Goal: Task Accomplishment & Management: Manage account settings

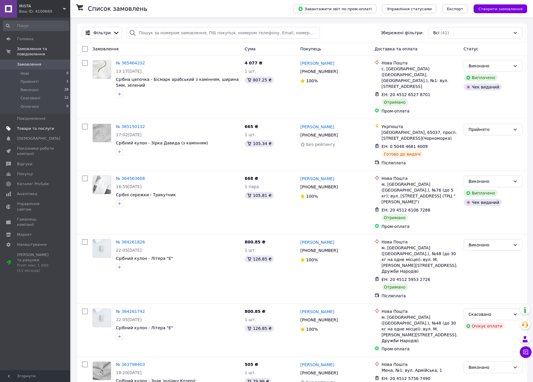
click at [27, 124] on link "Товари та послуги" at bounding box center [36, 129] width 72 height 10
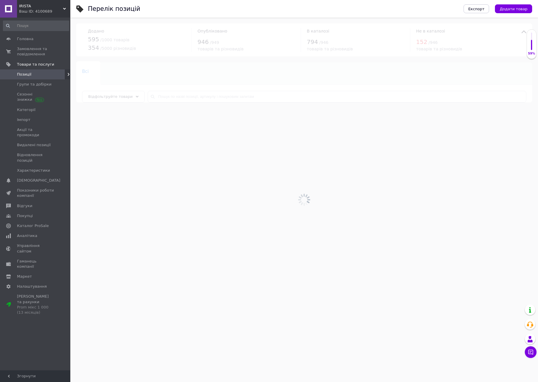
click at [222, 95] on div at bounding box center [303, 200] width 467 height 364
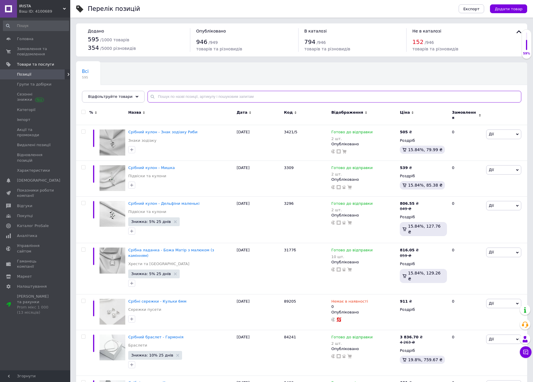
click at [220, 95] on input "text" at bounding box center [335, 97] width 374 height 12
type input "2230"
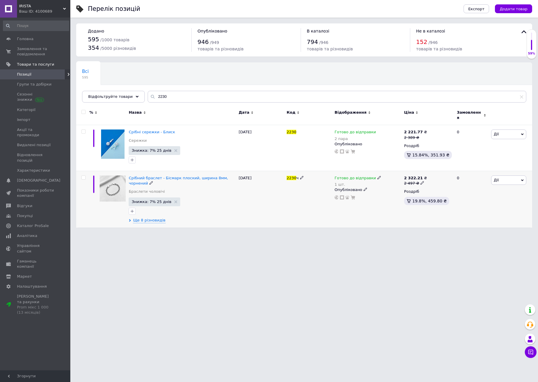
click at [149, 213] on div "Срібний браслет - Бісмарк плоский, ширина 8мм, чорнений Браслети чоловічі Знижк…" at bounding box center [182, 199] width 110 height 57
click at [149, 218] on span "Ще 8 різновидів" at bounding box center [149, 220] width 32 height 5
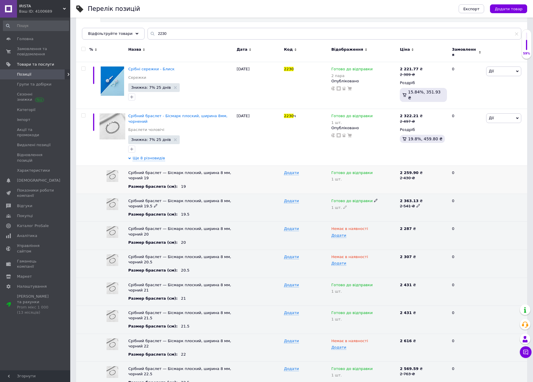
scroll to position [66, 0]
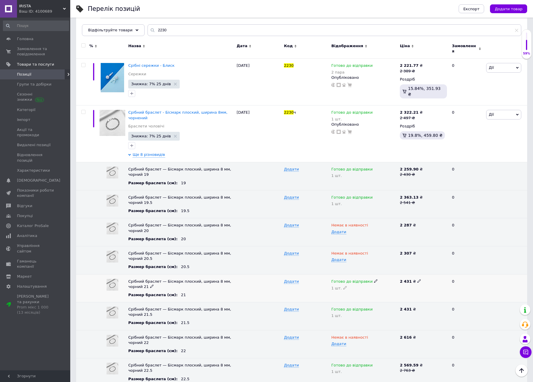
click at [374, 279] on icon at bounding box center [376, 281] width 4 height 4
click at [344, 297] on li "Немає в наявності" at bounding box center [363, 301] width 68 height 8
click at [343, 286] on icon at bounding box center [345, 288] width 4 height 4
click at [343, 285] on input "1" at bounding box center [364, 291] width 66 height 12
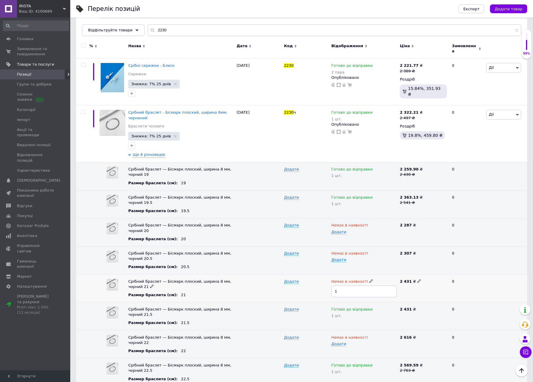
type input "0"
click at [374, 307] on use at bounding box center [375, 308] width 3 height 3
click at [350, 324] on li "Немає в наявності" at bounding box center [363, 328] width 68 height 8
click at [345, 314] on icon at bounding box center [345, 316] width 4 height 4
click at [350, 313] on input "1" at bounding box center [364, 319] width 66 height 12
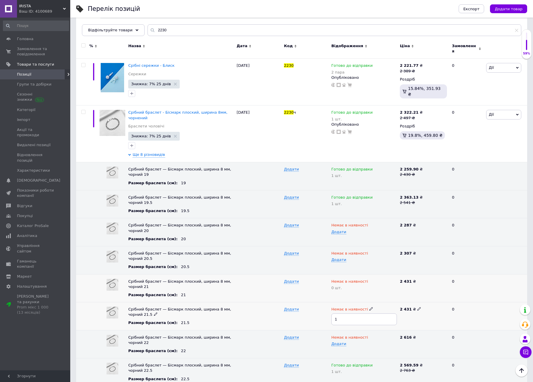
click at [350, 313] on input "1" at bounding box center [364, 319] width 66 height 12
type input "0"
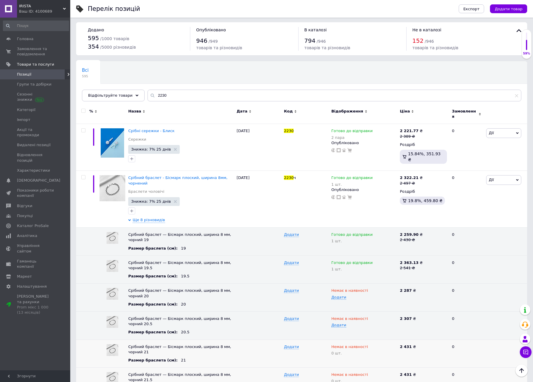
scroll to position [0, 0]
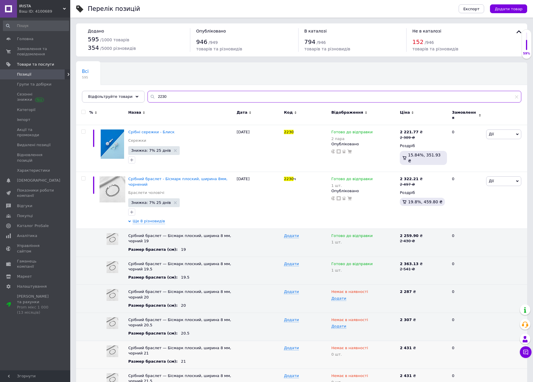
click at [177, 96] on input "2230" at bounding box center [335, 97] width 374 height 12
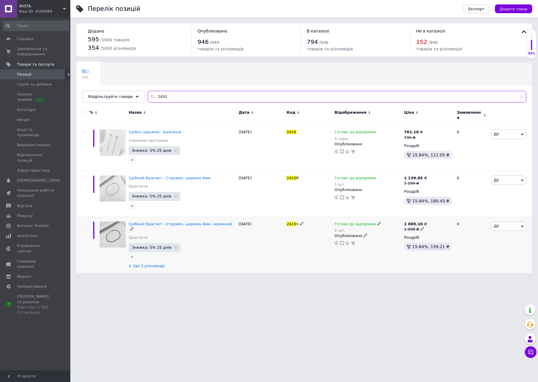
type input "2410"
click at [152, 263] on span "Ще 3 різновиди" at bounding box center [149, 265] width 32 height 5
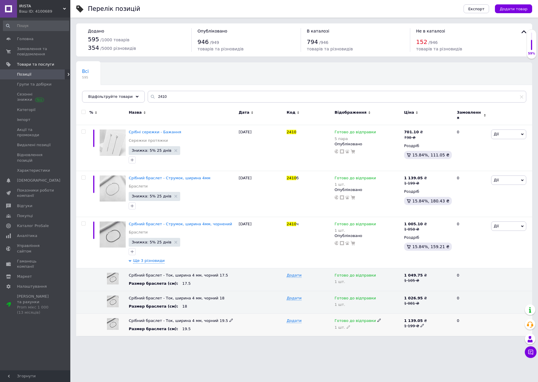
click at [377, 318] on icon at bounding box center [379, 320] width 4 height 4
click at [347, 337] on li "Немає в наявності" at bounding box center [366, 340] width 69 height 8
click at [346, 325] on use at bounding box center [347, 326] width 3 height 3
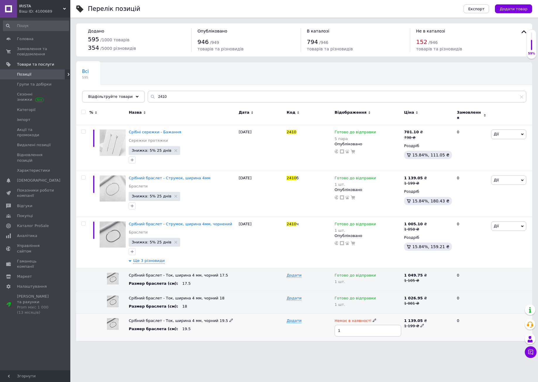
click at [347, 325] on input "1" at bounding box center [367, 331] width 66 height 12
type input "0"
click at [213, 99] on input "2410" at bounding box center [337, 97] width 378 height 12
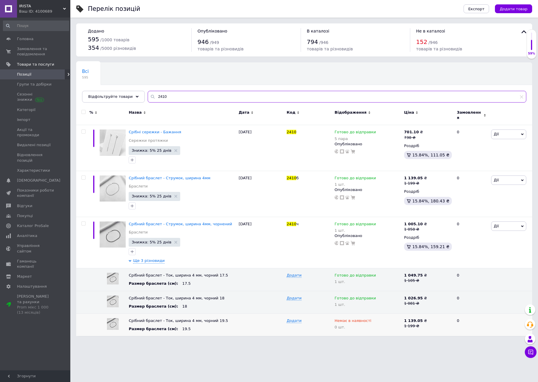
paste input "1б15б"
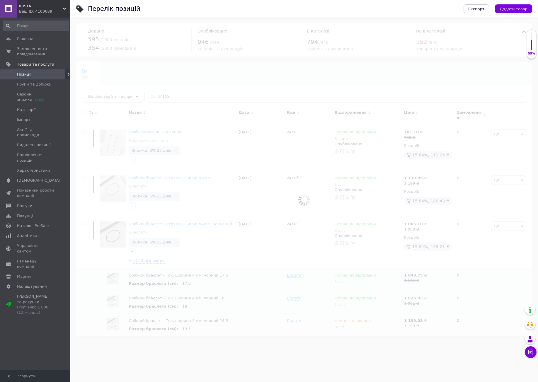
click at [153, 96] on div at bounding box center [303, 200] width 467 height 364
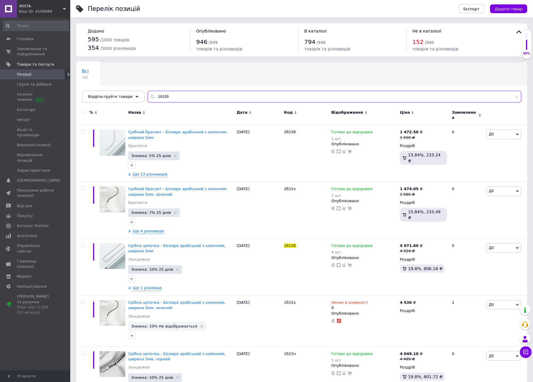
drag, startPoint x: 152, startPoint y: 97, endPoint x: 141, endPoint y: 97, distance: 10.8
click at [148, 97] on div "1б15б" at bounding box center [335, 97] width 374 height 12
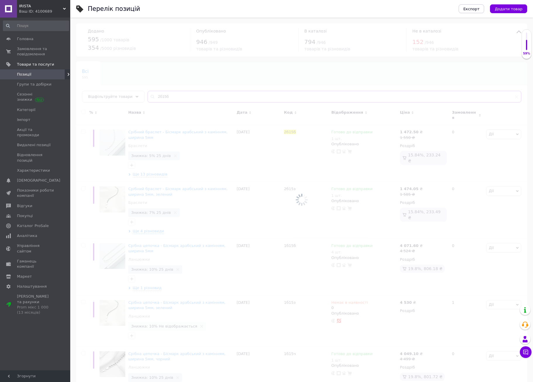
type input "2б15б"
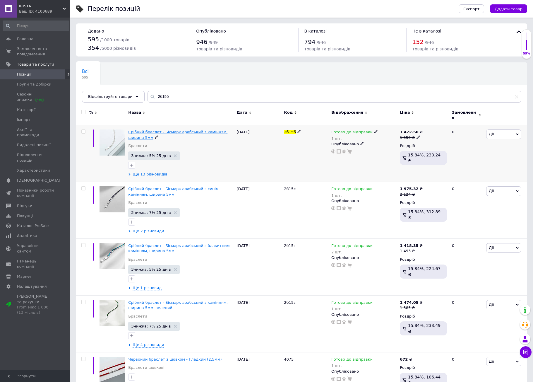
click at [199, 131] on span "Срібний браслет - Бісмарк арабський з камінням, ширина 5мм" at bounding box center [177, 135] width 99 height 10
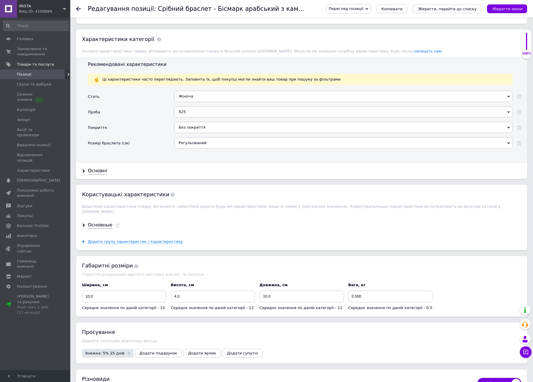
scroll to position [556, 0]
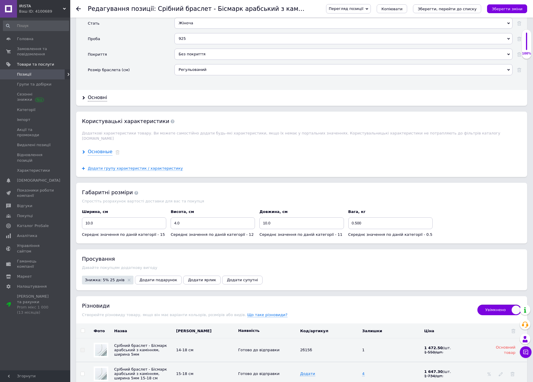
click at [102, 148] on div "Основные" at bounding box center [100, 151] width 25 height 7
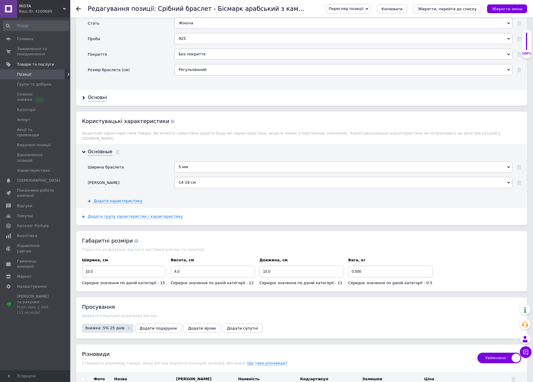
click at [188, 177] on div "14-18 см" at bounding box center [344, 182] width 338 height 11
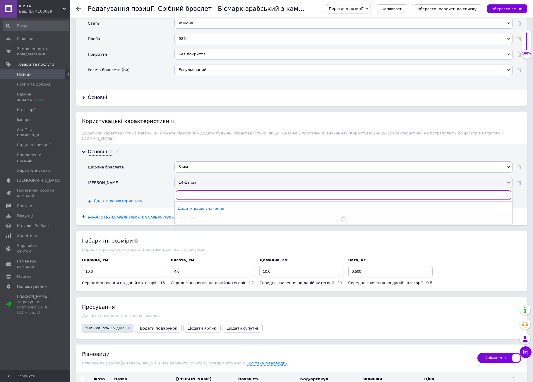
checkbox input "true"
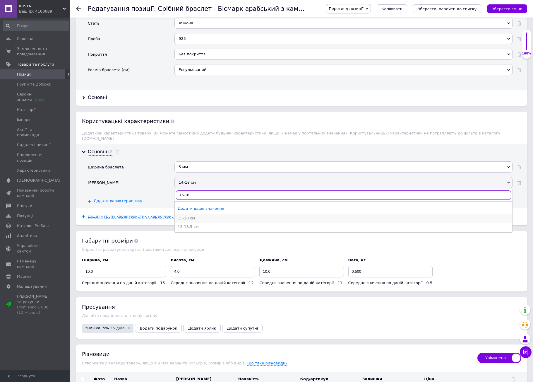
type input "15-18"
click at [179, 215] on div "15-18 см" at bounding box center [344, 217] width 332 height 5
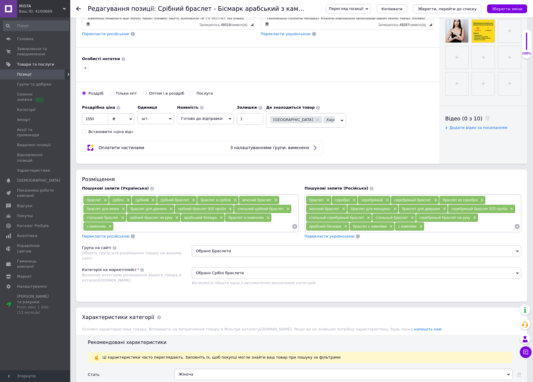
scroll to position [205, 0]
click at [100, 116] on input "1550" at bounding box center [95, 119] width 26 height 12
checkbox input "true"
type input "1"
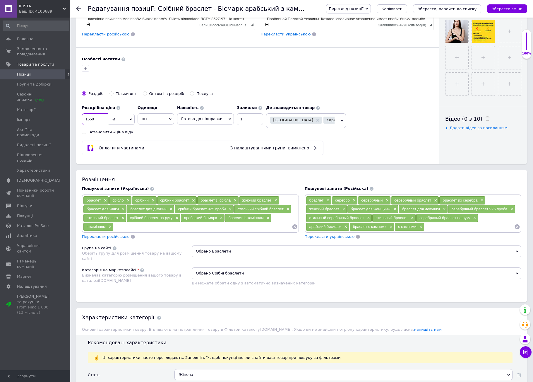
checkbox input "true"
type input "17"
checkbox input "true"
type input "173"
checkbox input "true"
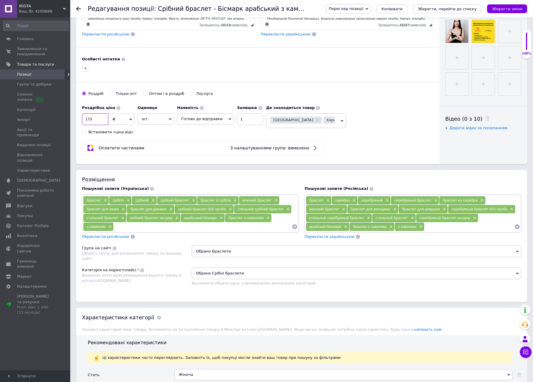
type input "1734"
checkbox input "true"
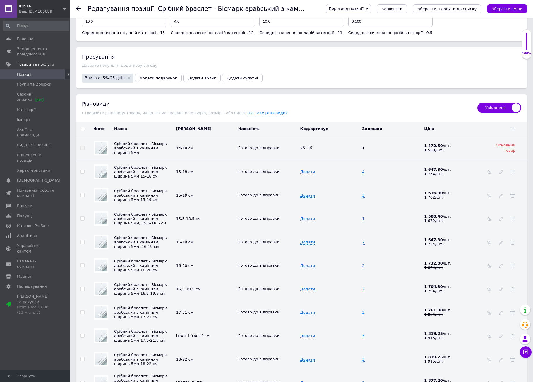
scroll to position [820, 0]
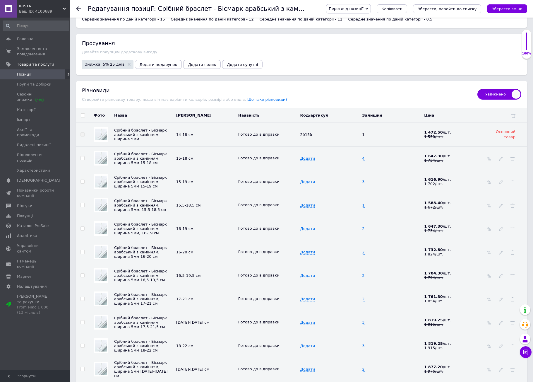
type input "1734"
click at [510, 156] on div at bounding box center [513, 158] width 6 height 5
click at [512, 157] on icon at bounding box center [513, 159] width 4 height 4
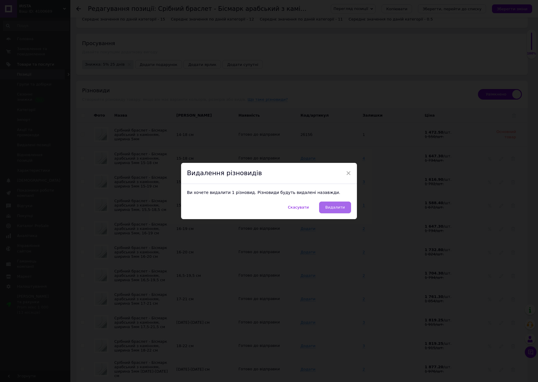
click at [340, 207] on span "Видалити" at bounding box center [335, 207] width 20 height 4
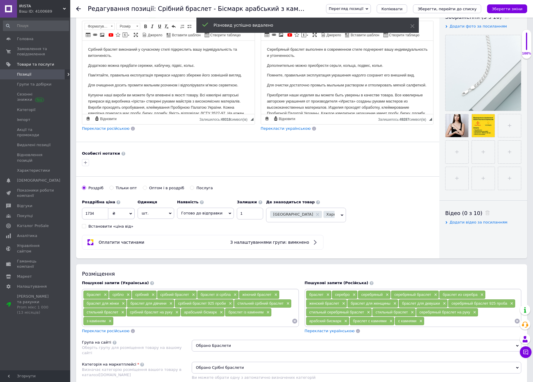
scroll to position [88, 0]
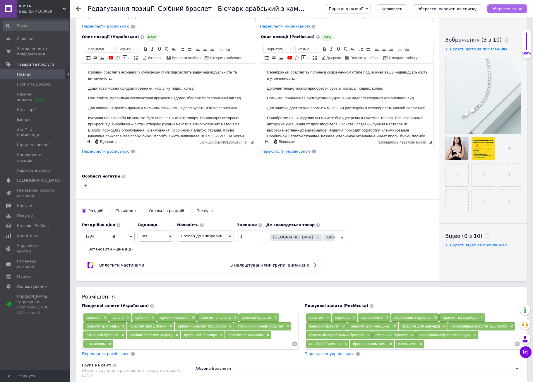
click at [512, 9] on icon "Зберегти зміни" at bounding box center [507, 9] width 31 height 4
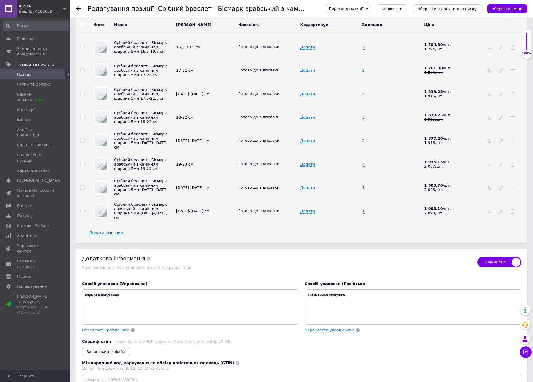
scroll to position [849, 0]
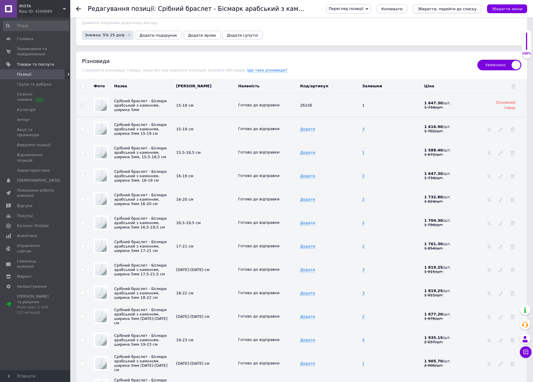
click at [451, 10] on icon "Зберегти, перейти до списку" at bounding box center [447, 9] width 59 height 4
checkbox input "true"
